Goal: Communication & Community: Answer question/provide support

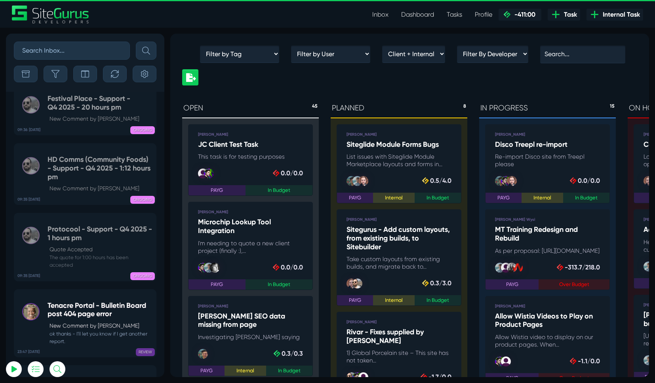
scroll to position [-30140, 0]
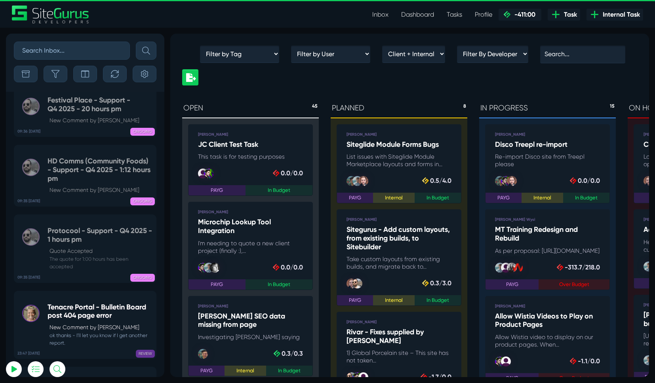
click at [410, 15] on link "Dashboard" at bounding box center [418, 15] width 46 height 16
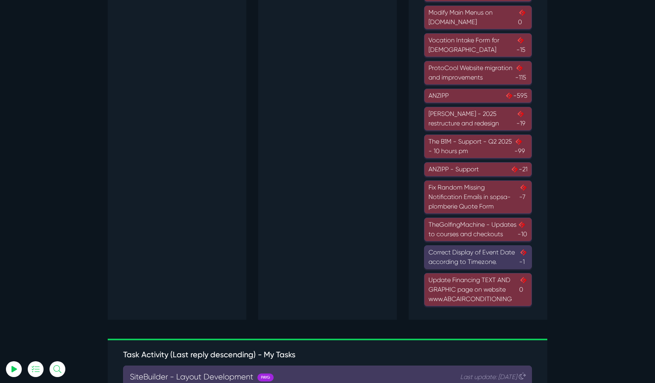
scroll to position [620, 0]
click at [464, 295] on div "Update Financing TEXT AND GRAPHIC page on website www.ABCAIRCONDITIONING 0" at bounding box center [477, 290] width 99 height 29
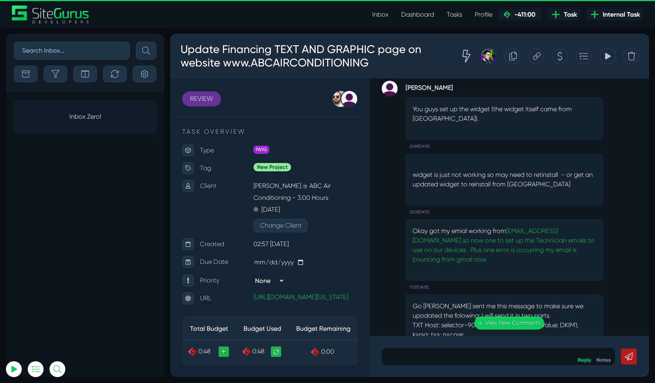
scroll to position [-1244, 0]
click at [514, 227] on link "karons@abcairconditioning.com so now one to set up the Technician emails to use…" at bounding box center [504, 245] width 182 height 36
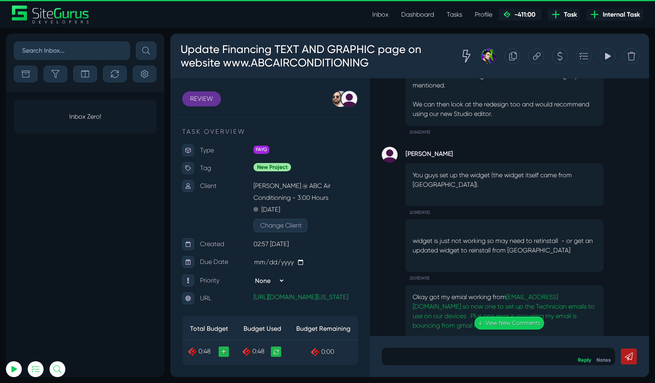
scroll to position [-1316, 0]
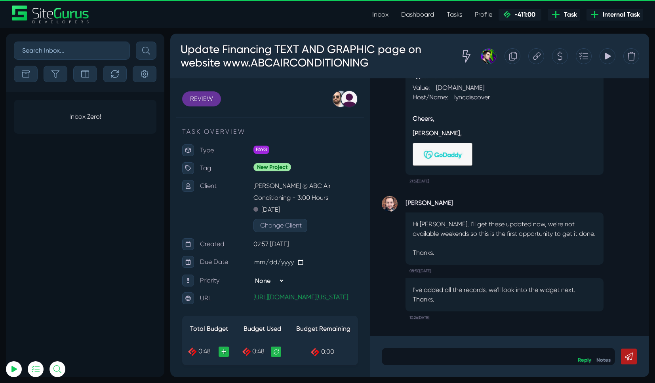
click at [460, 354] on p at bounding box center [498, 357] width 221 height 10
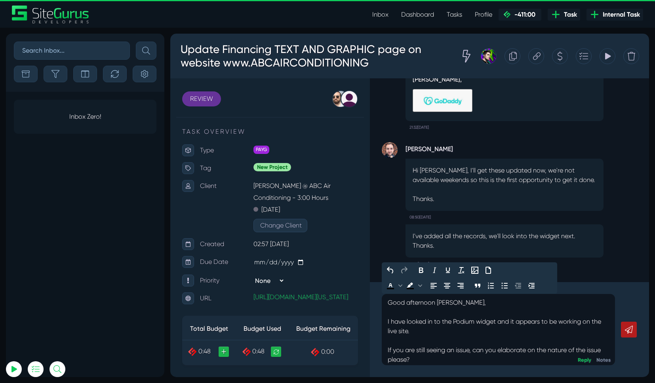
scroll to position [17, 0]
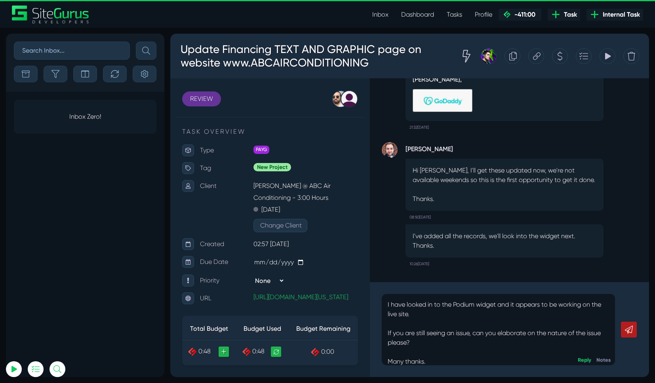
click at [634, 329] on link at bounding box center [629, 330] width 16 height 16
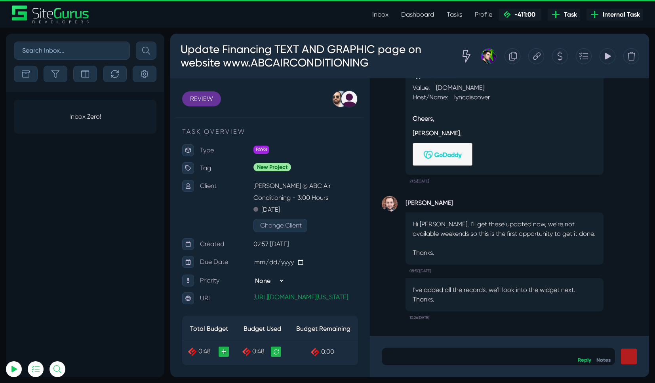
scroll to position [0, 0]
